Goal: Information Seeking & Learning: Learn about a topic

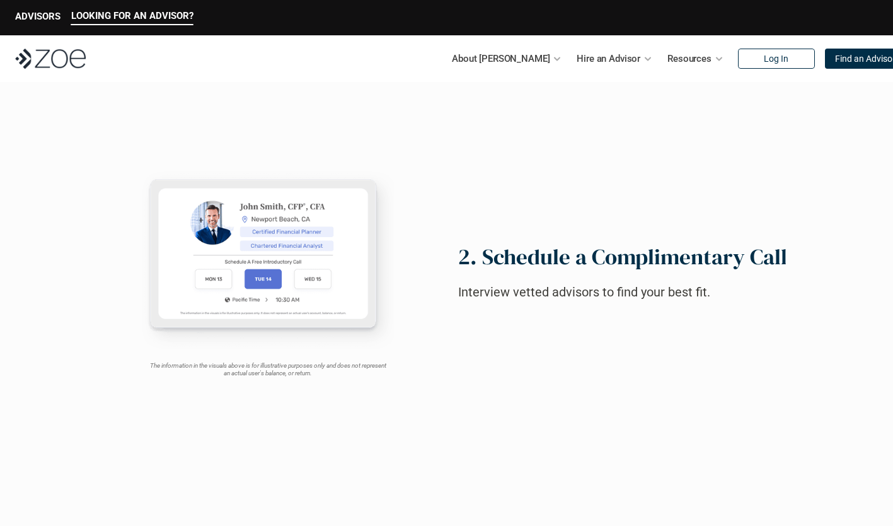
scroll to position [865, 0]
click at [454, 123] on link "Advisor Vetting Process" at bounding box center [461, 122] width 102 height 11
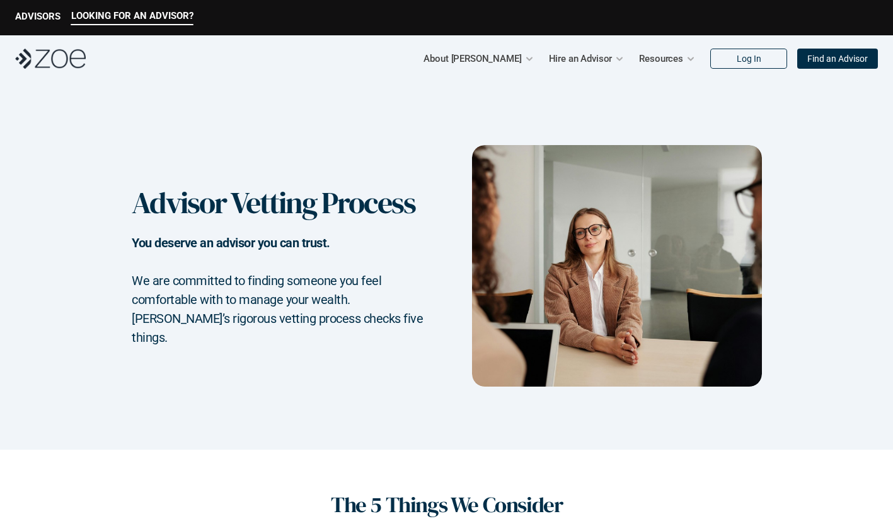
drag, startPoint x: 446, startPoint y: 241, endPoint x: 485, endPoint y: 96, distance: 149.5
click at [485, 96] on div "Advisor Vetting Process You deserve an advisor you can trust. We are committed …" at bounding box center [446, 265] width 893 height 367
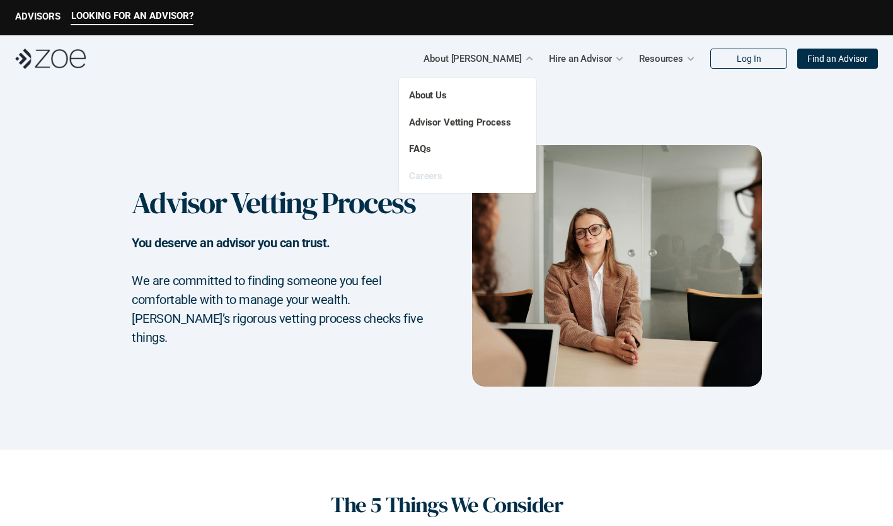
click at [431, 176] on link "Careers" at bounding box center [425, 175] width 33 height 11
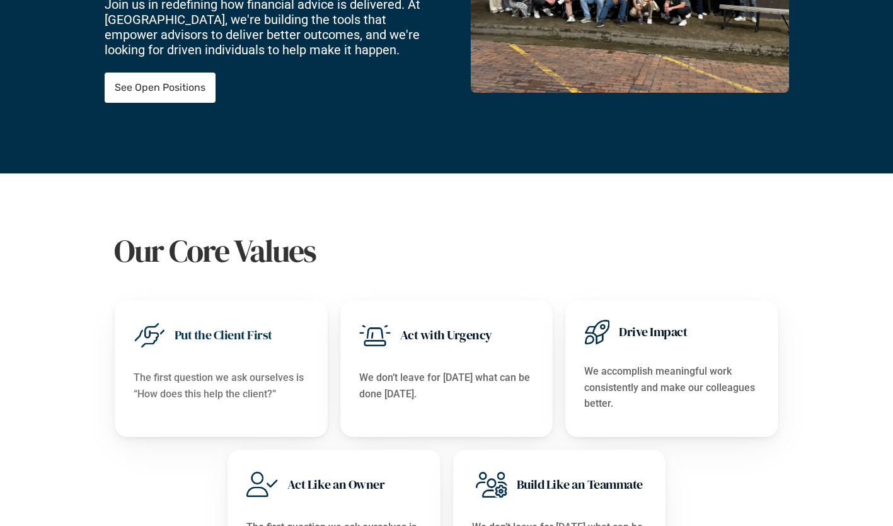
scroll to position [296, 0]
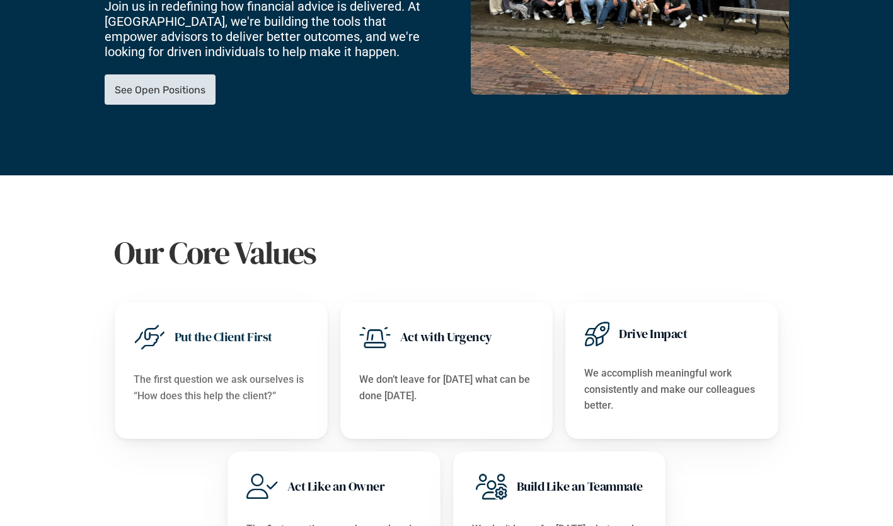
click at [147, 84] on p "See Open Positions" at bounding box center [160, 90] width 91 height 12
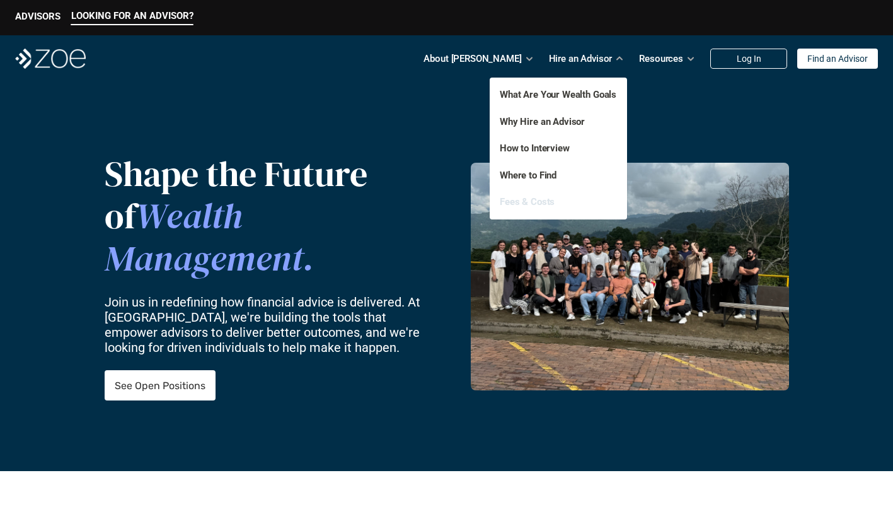
click at [546, 199] on link "Fees & Costs" at bounding box center [527, 201] width 55 height 11
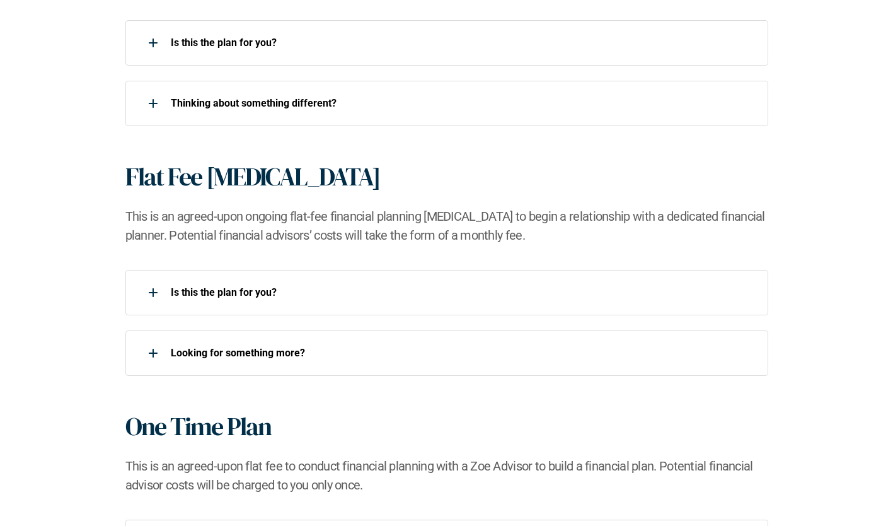
scroll to position [998, 0]
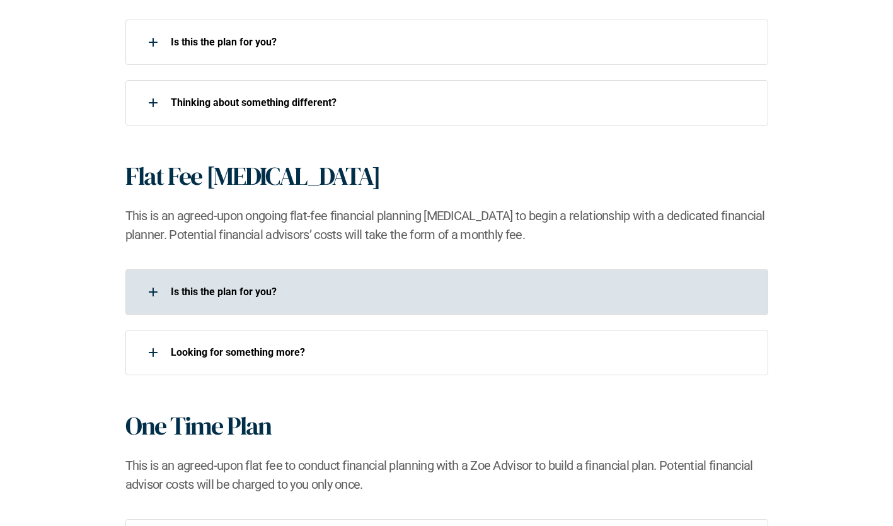
click at [143, 292] on div at bounding box center [153, 291] width 25 height 25
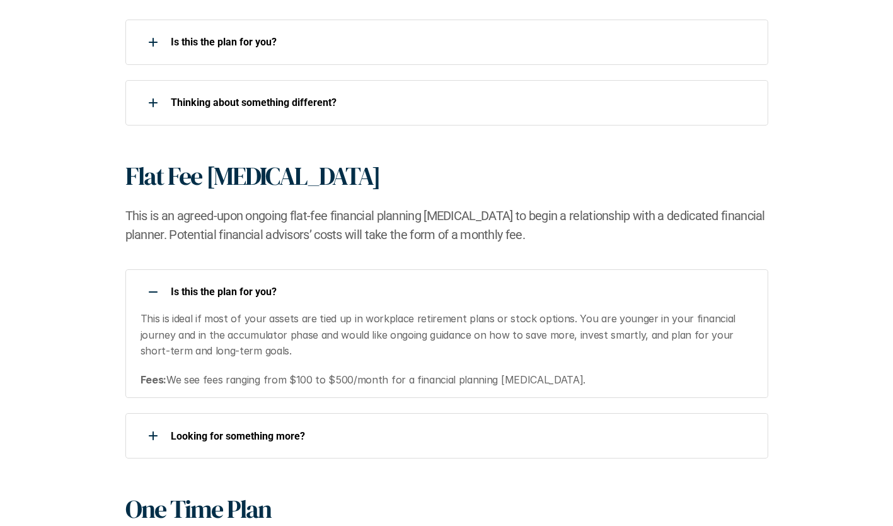
click at [149, 292] on use at bounding box center [153, 291] width 9 height 1
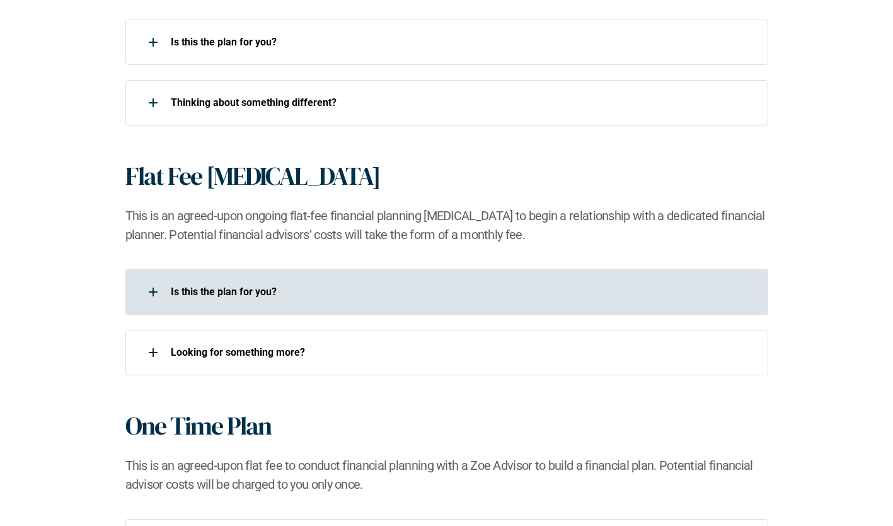
click at [149, 292] on use at bounding box center [153, 291] width 9 height 1
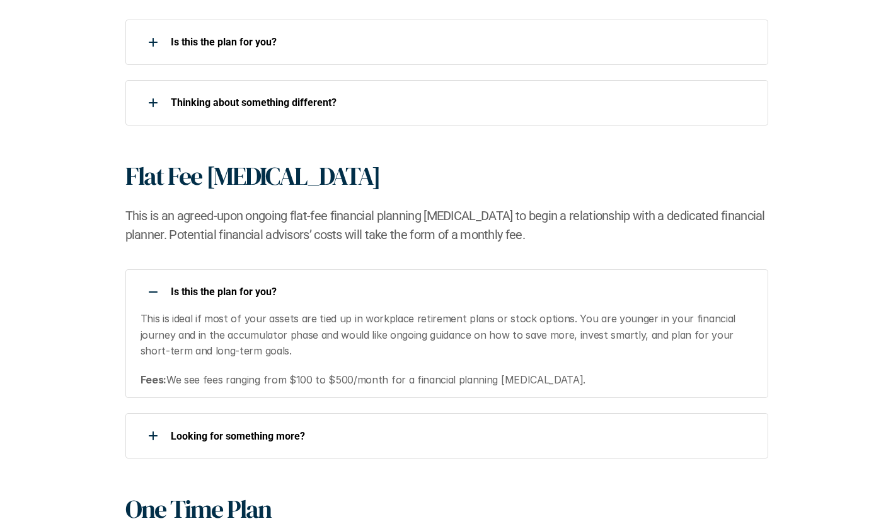
click at [149, 292] on use at bounding box center [153, 291] width 9 height 1
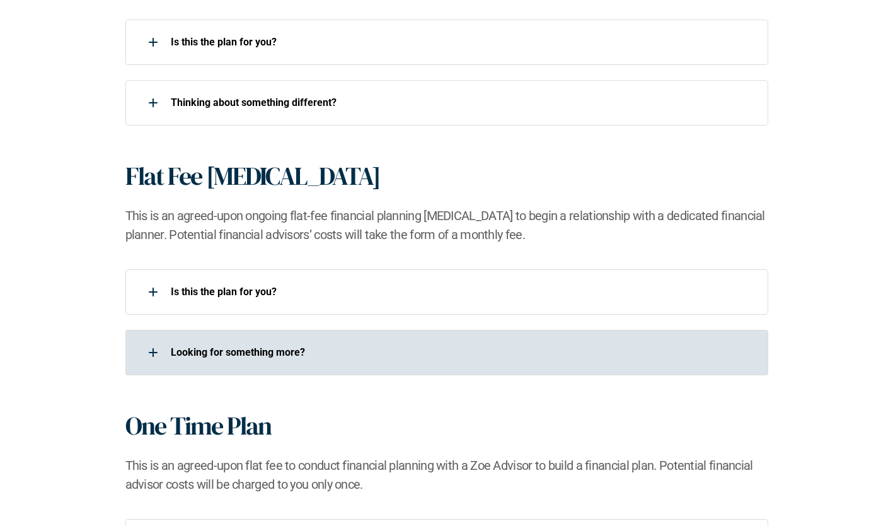
click at [151, 353] on div at bounding box center [153, 352] width 25 height 25
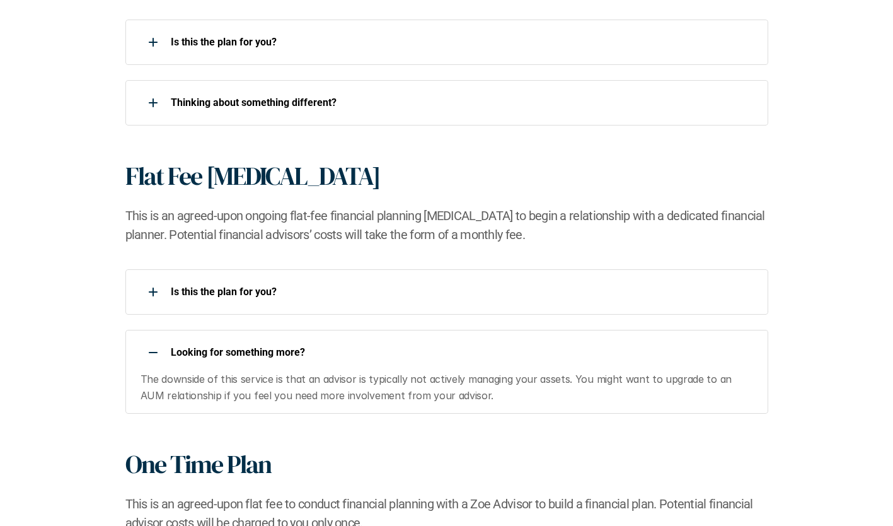
click at [153, 347] on div at bounding box center [153, 352] width 25 height 25
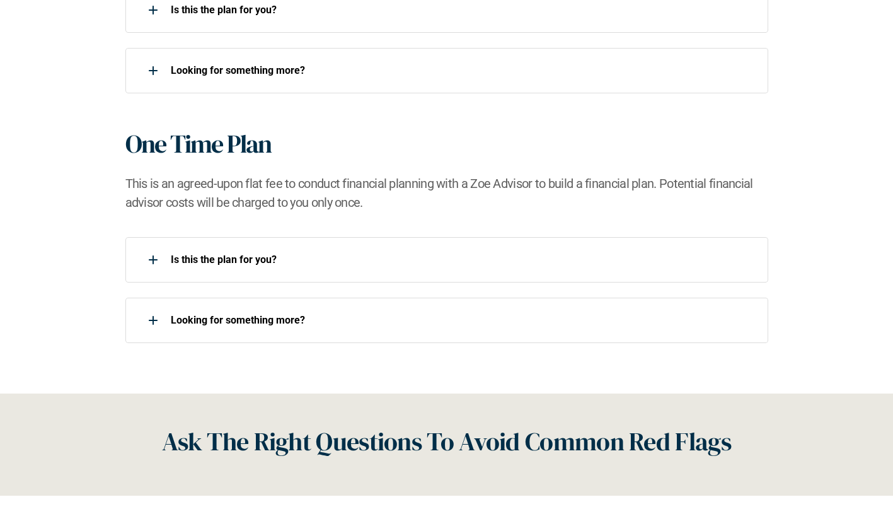
scroll to position [1229, 0]
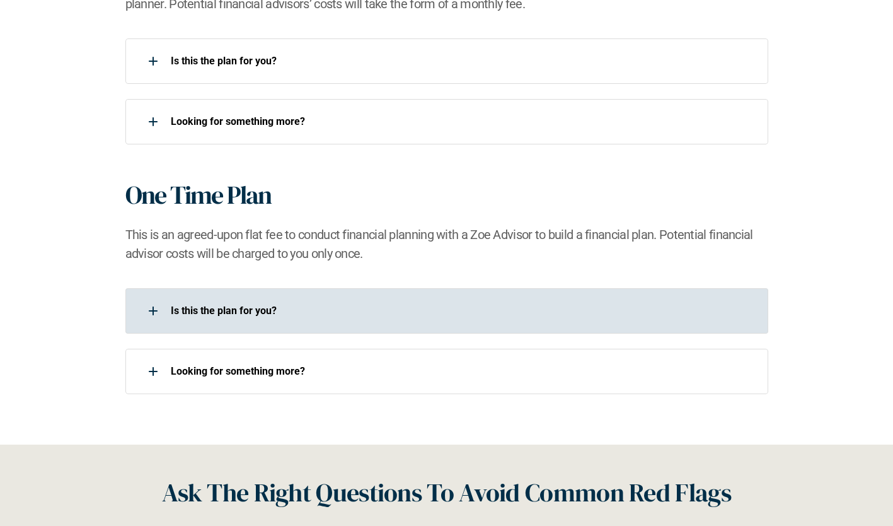
click at [148, 309] on div at bounding box center [153, 310] width 25 height 25
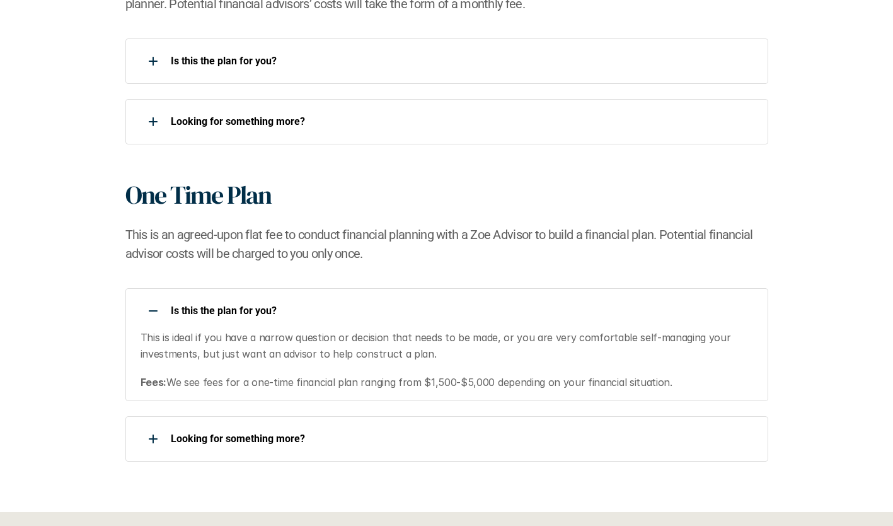
click at [152, 308] on div at bounding box center [153, 310] width 25 height 25
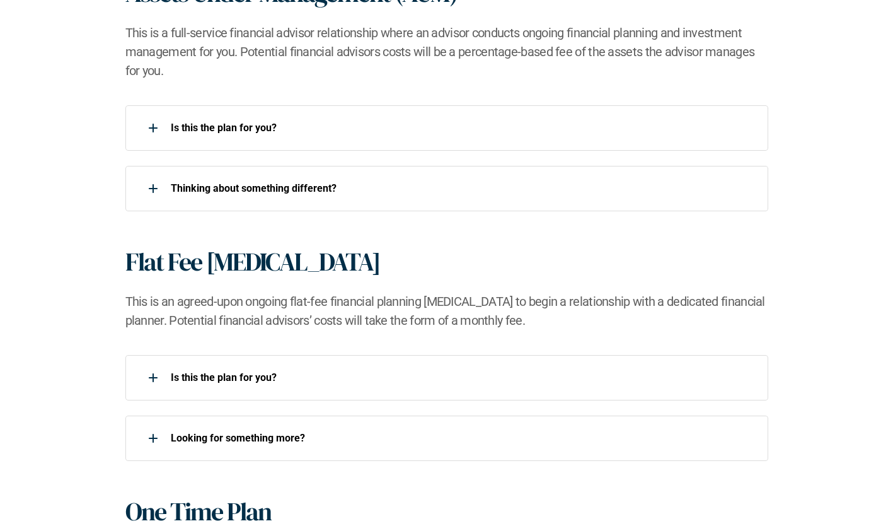
scroll to position [848, 0]
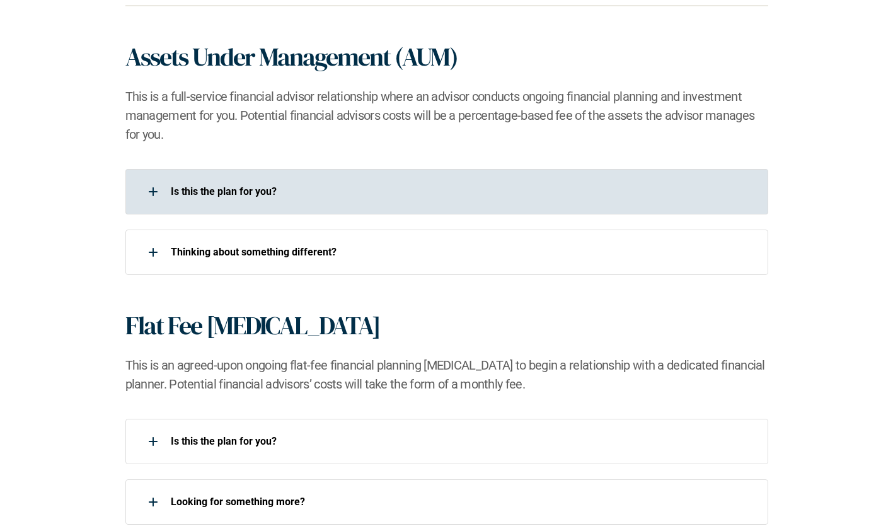
click at [151, 189] on div at bounding box center [153, 191] width 25 height 25
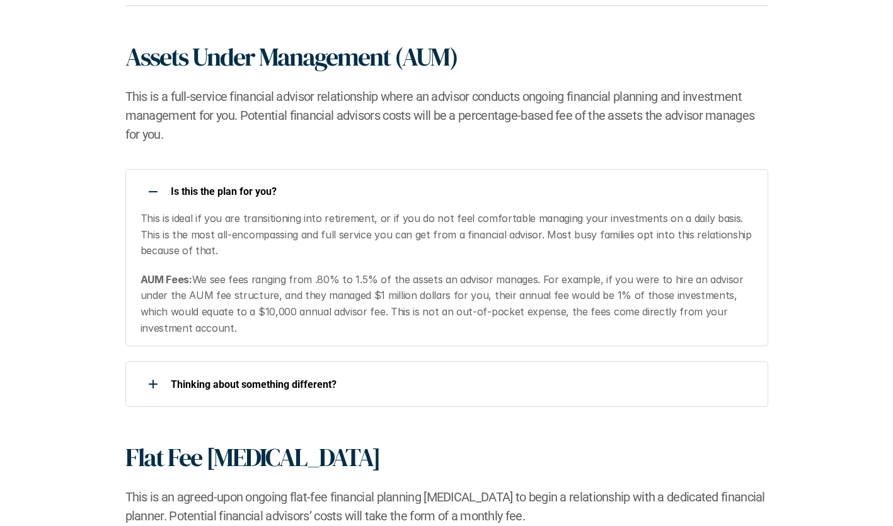
click at [151, 189] on div at bounding box center [153, 191] width 25 height 25
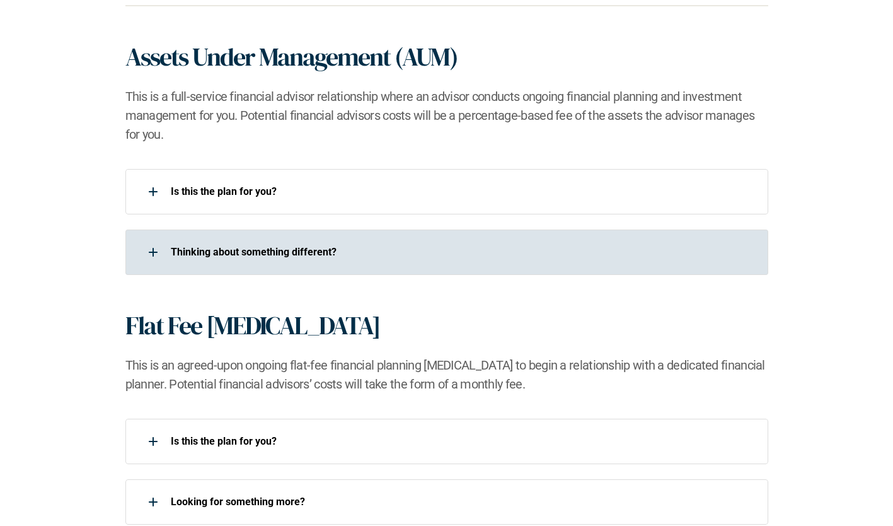
click at [153, 251] on use at bounding box center [153, 251] width 9 height 1
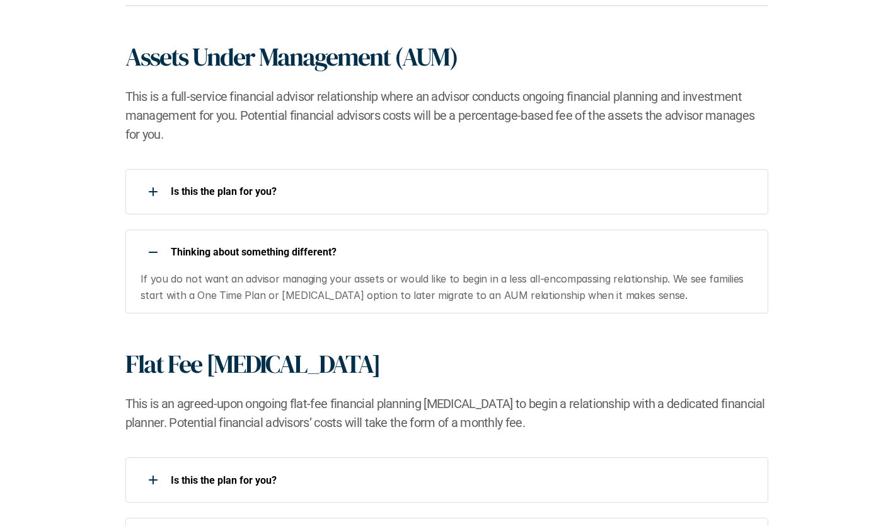
click at [153, 251] on use at bounding box center [153, 251] width 9 height 1
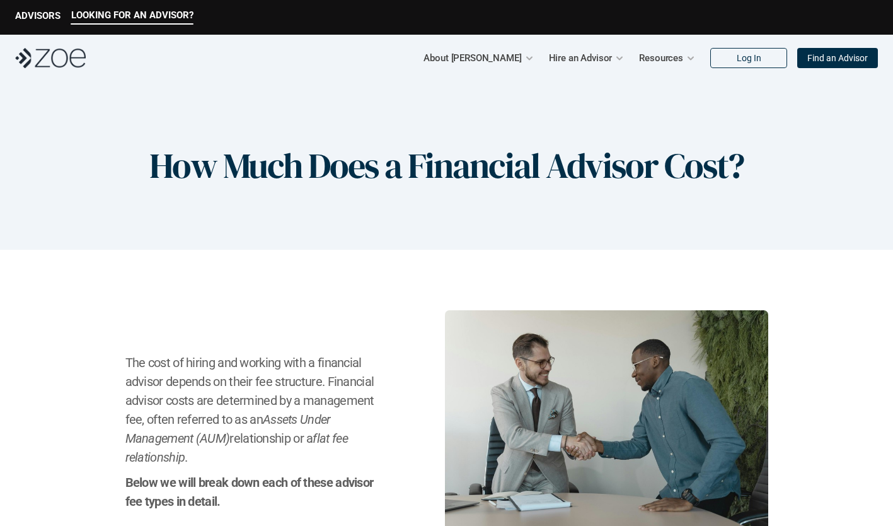
scroll to position [0, 0]
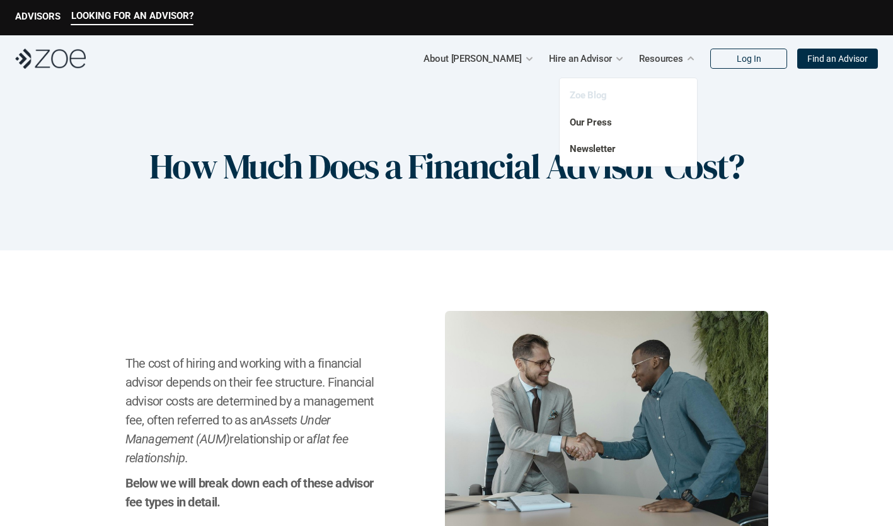
click at [601, 95] on link "Zoe Blog" at bounding box center [588, 95] width 37 height 11
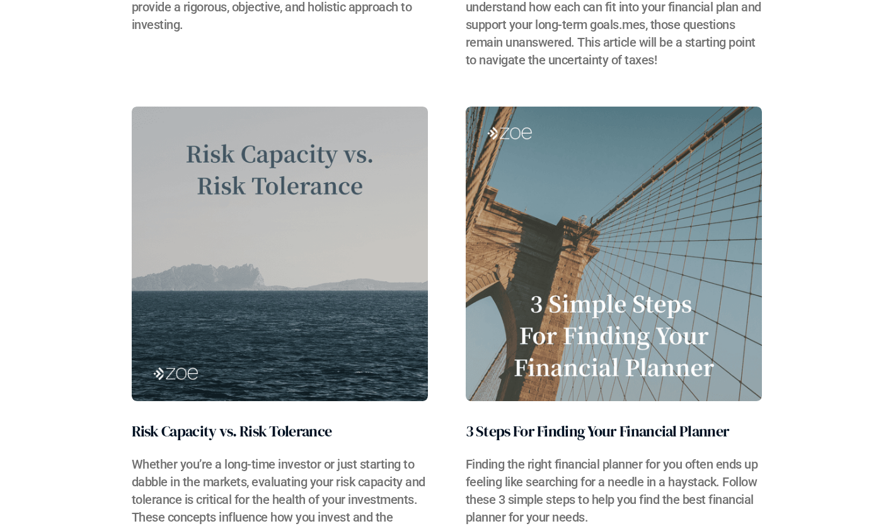
scroll to position [3742, 0]
